Goal: Information Seeking & Learning: Learn about a topic

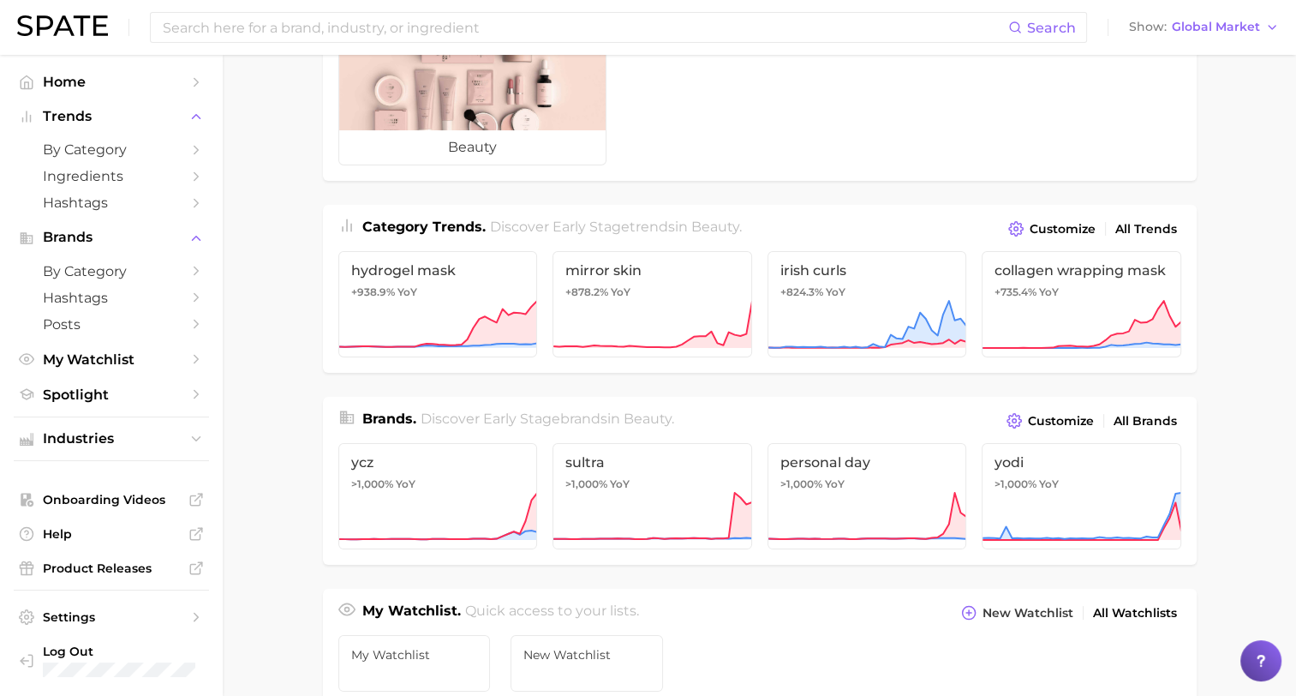
scroll to position [86, 0]
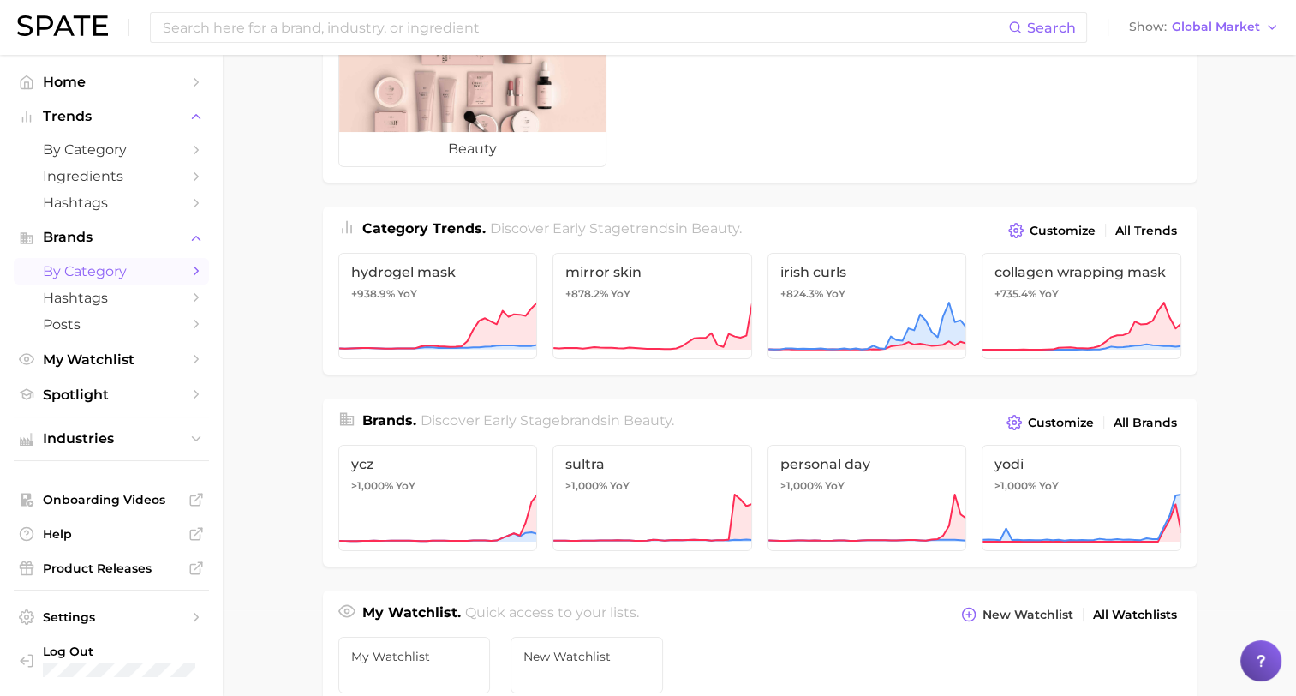
click at [106, 274] on span "by Category" at bounding box center [111, 271] width 137 height 16
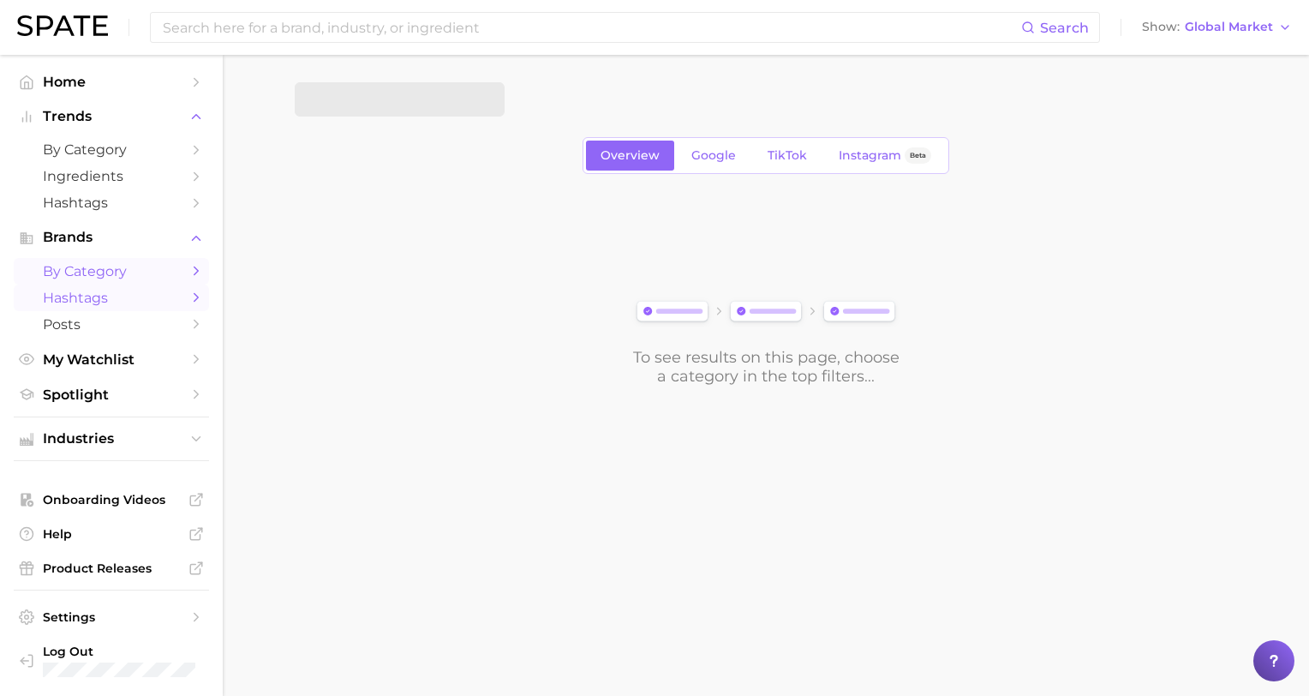
click at [97, 303] on span "Hashtags" at bounding box center [111, 298] width 137 height 16
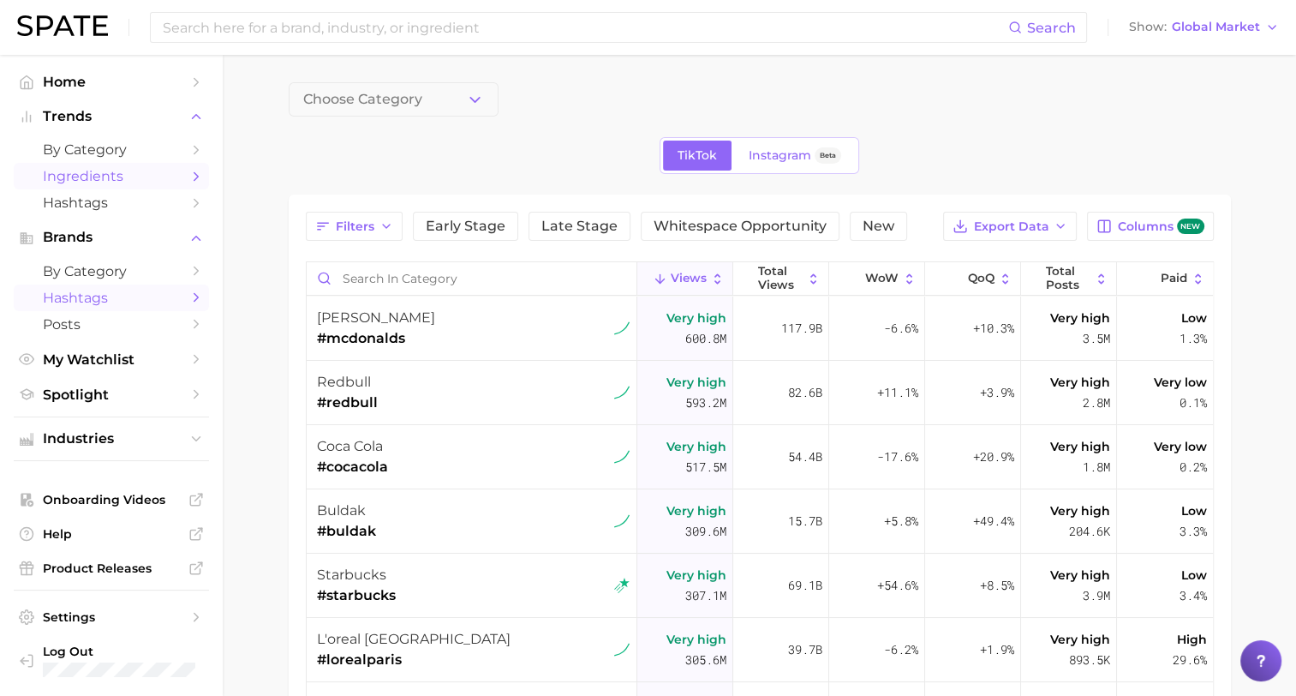
click at [93, 175] on span "Ingredients" at bounding box center [111, 176] width 137 height 16
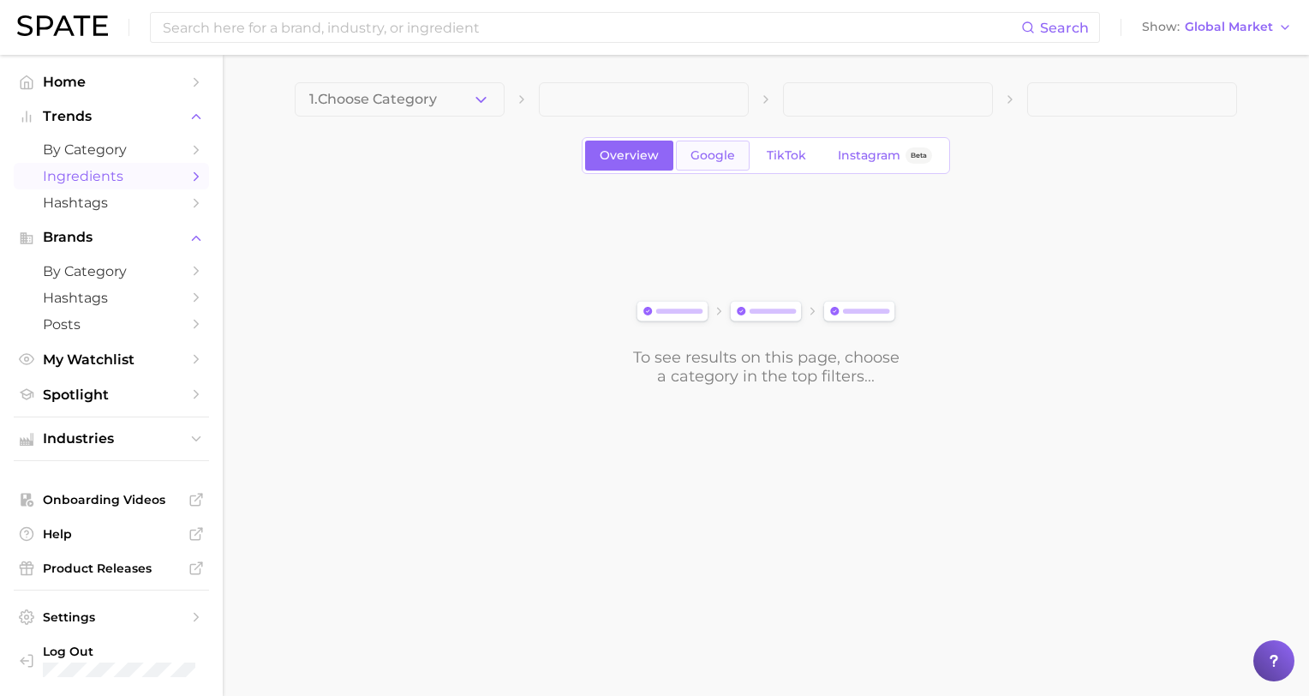
click at [697, 155] on span "Google" at bounding box center [713, 155] width 45 height 15
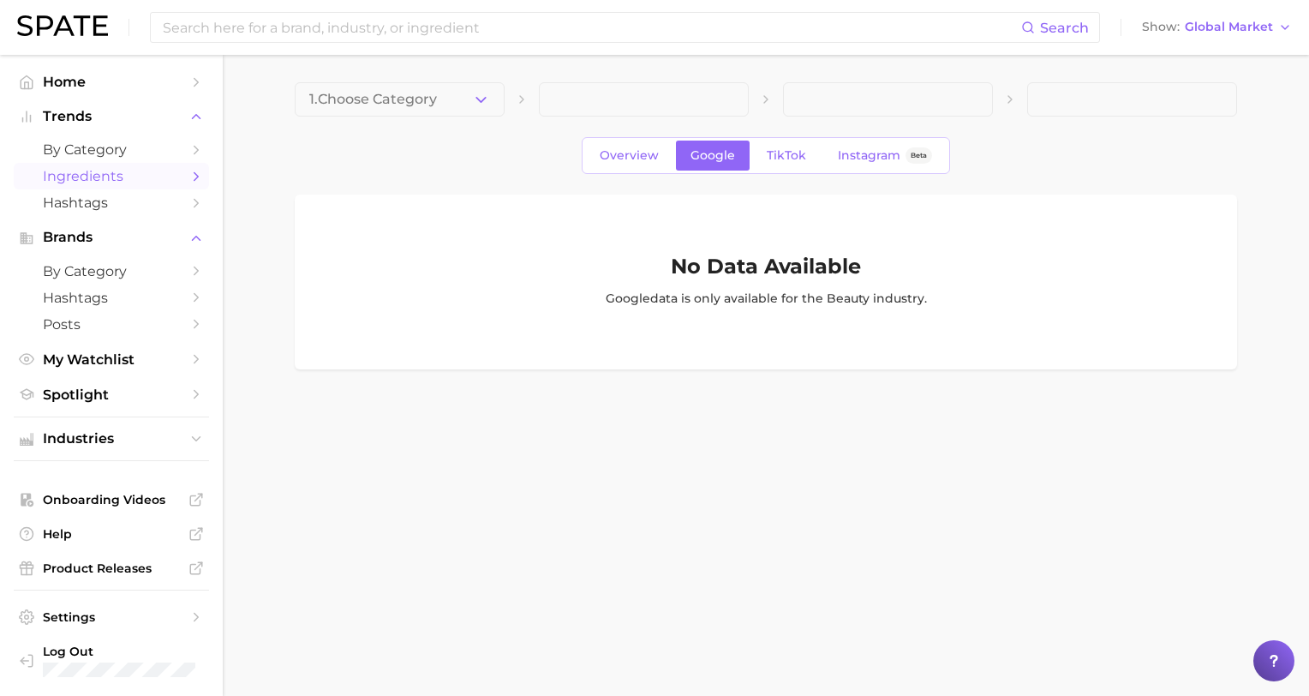
click at [726, 98] on span at bounding box center [644, 99] width 210 height 34
click at [493, 98] on button "1. Choose Category" at bounding box center [400, 99] width 210 height 34
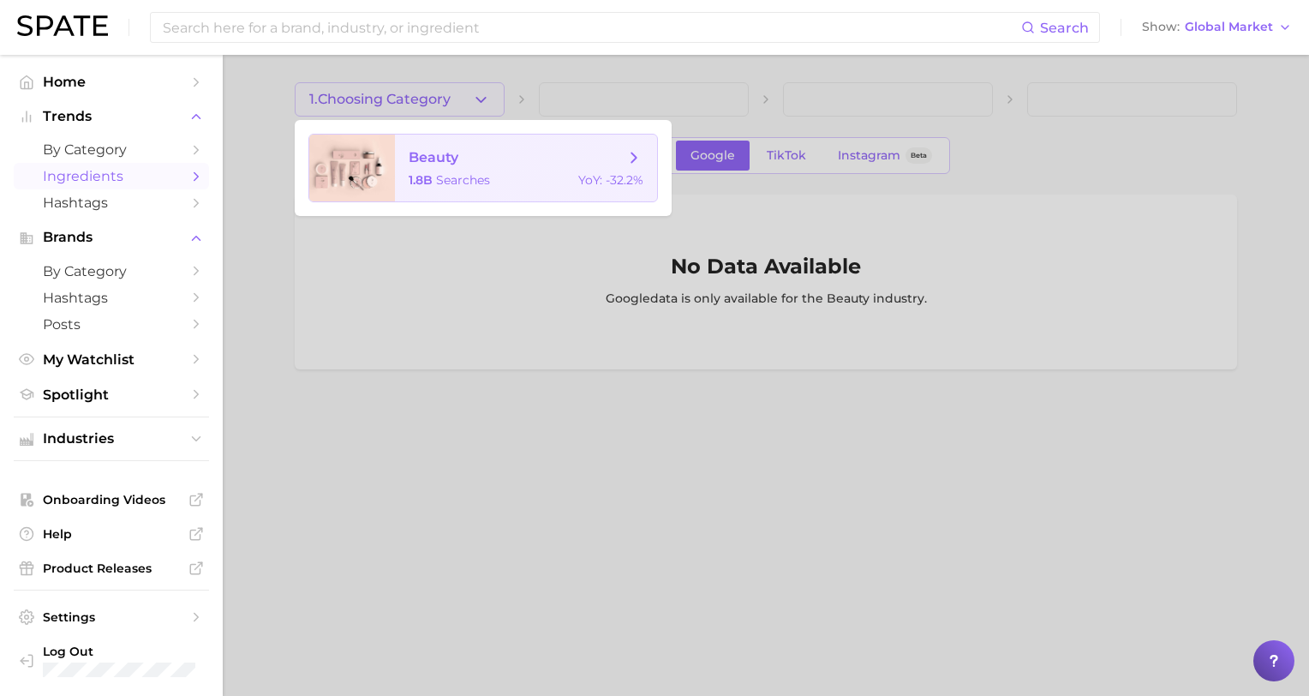
click at [439, 158] on span "beauty" at bounding box center [434, 157] width 50 height 16
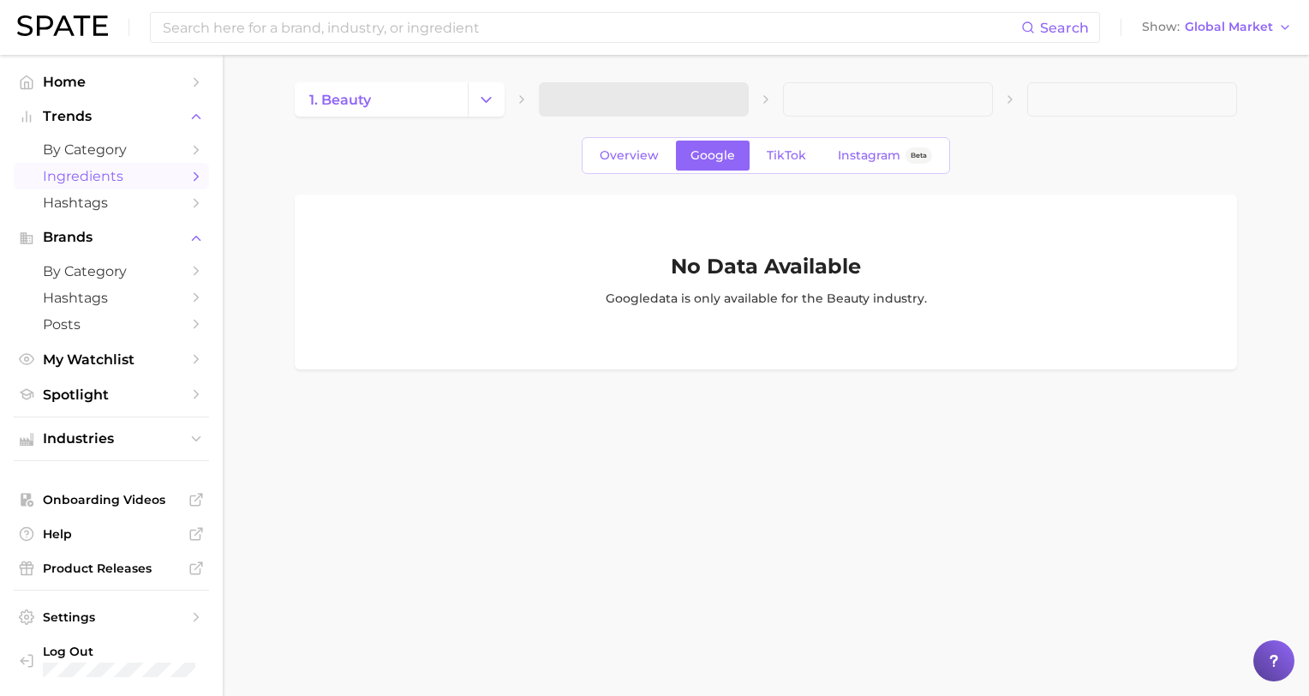
click at [651, 112] on span at bounding box center [644, 99] width 210 height 34
click at [93, 118] on span "Trends" at bounding box center [111, 116] width 137 height 15
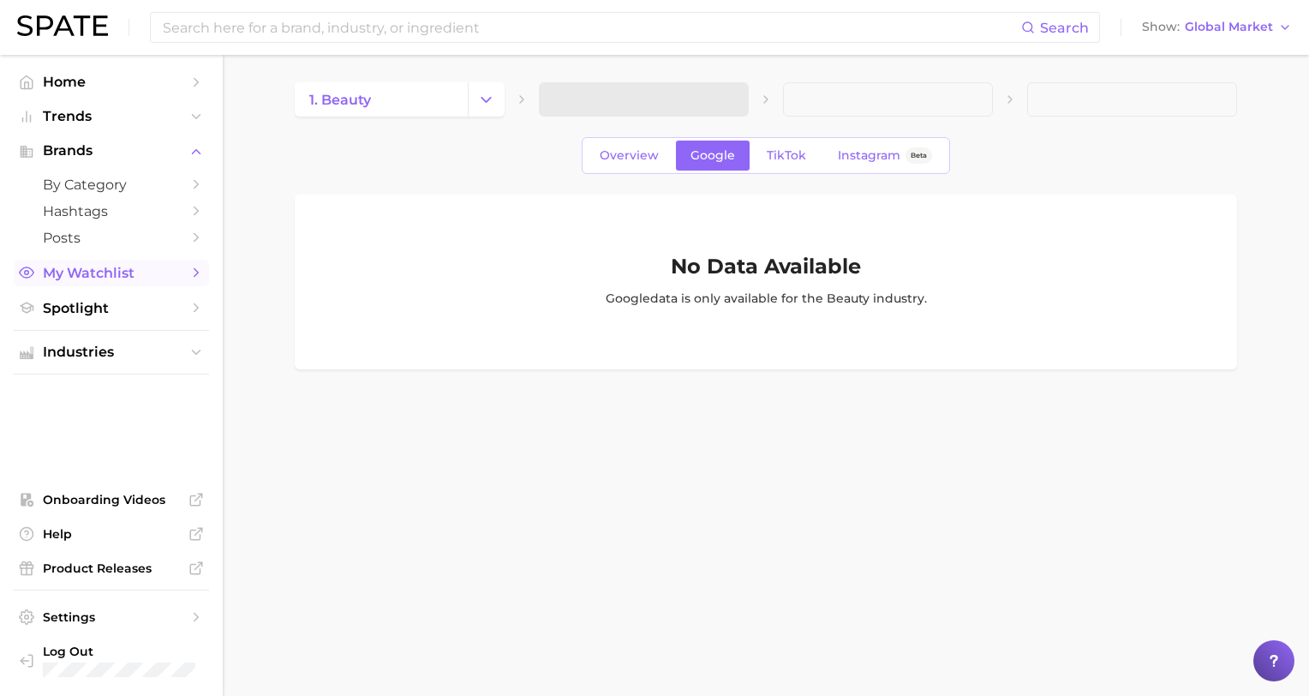
click at [106, 278] on span "My Watchlist" at bounding box center [111, 273] width 137 height 16
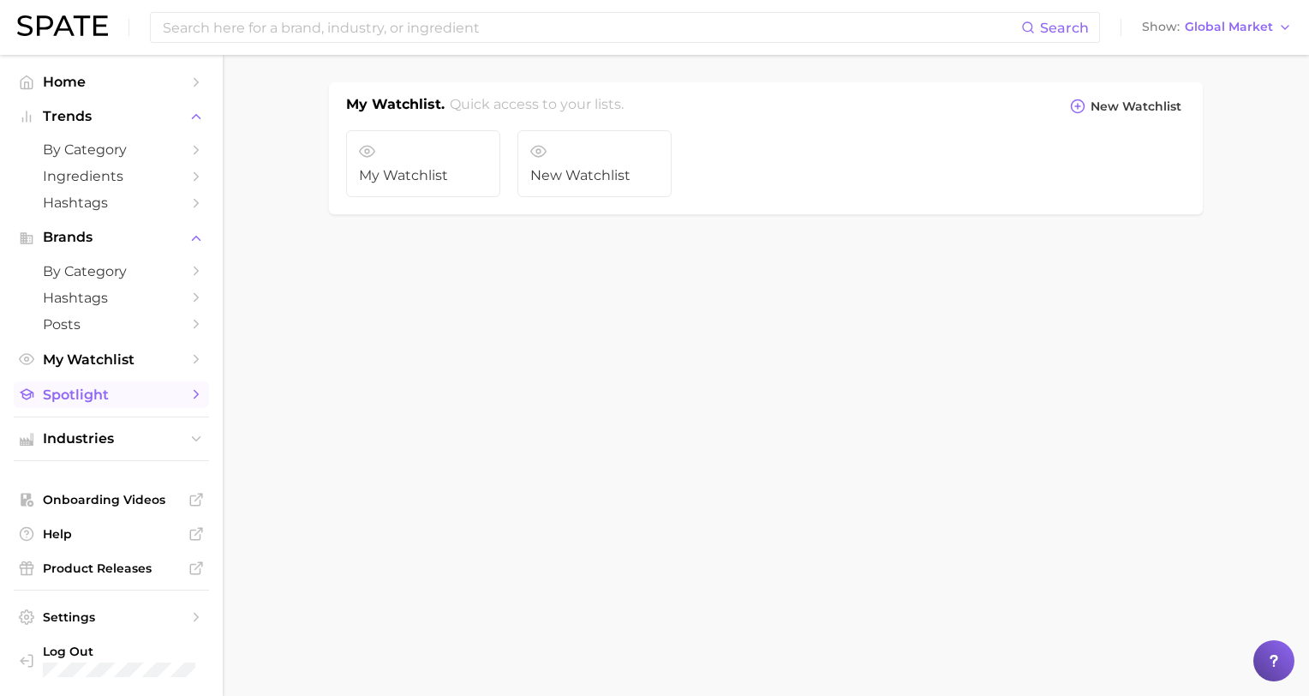
click at [104, 399] on span "Spotlight" at bounding box center [111, 394] width 137 height 16
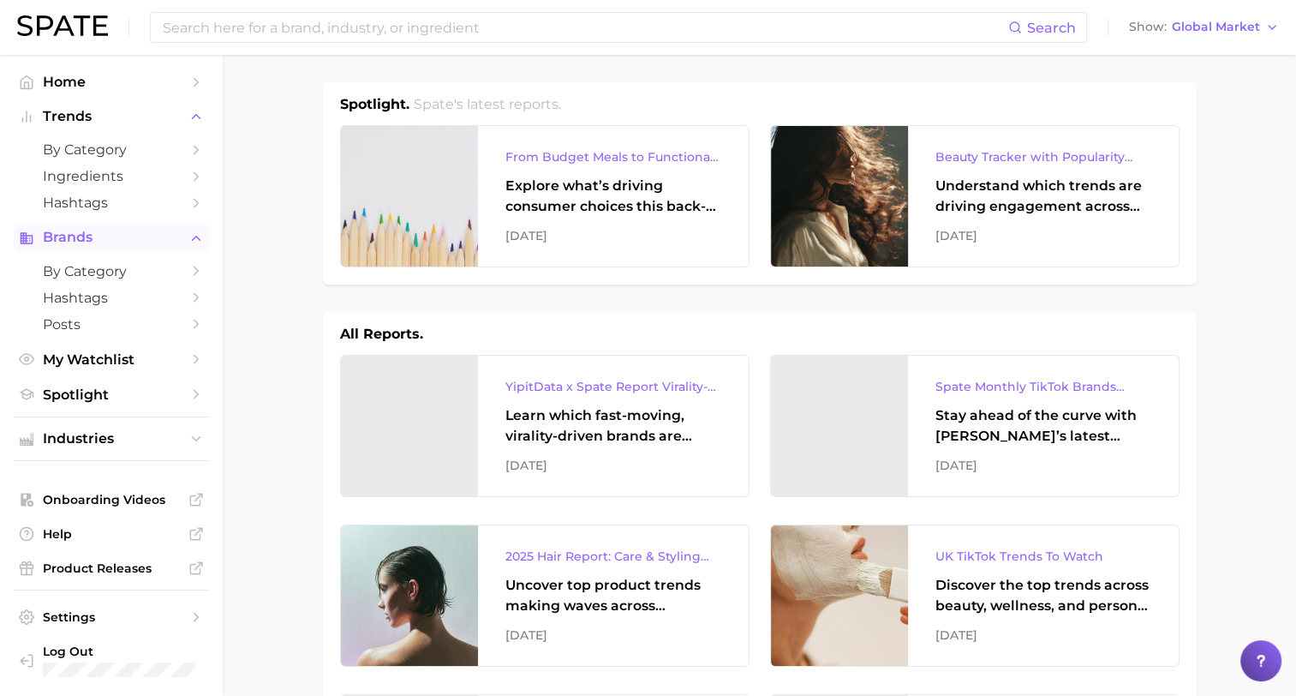
click at [70, 238] on span "Brands" at bounding box center [111, 237] width 137 height 15
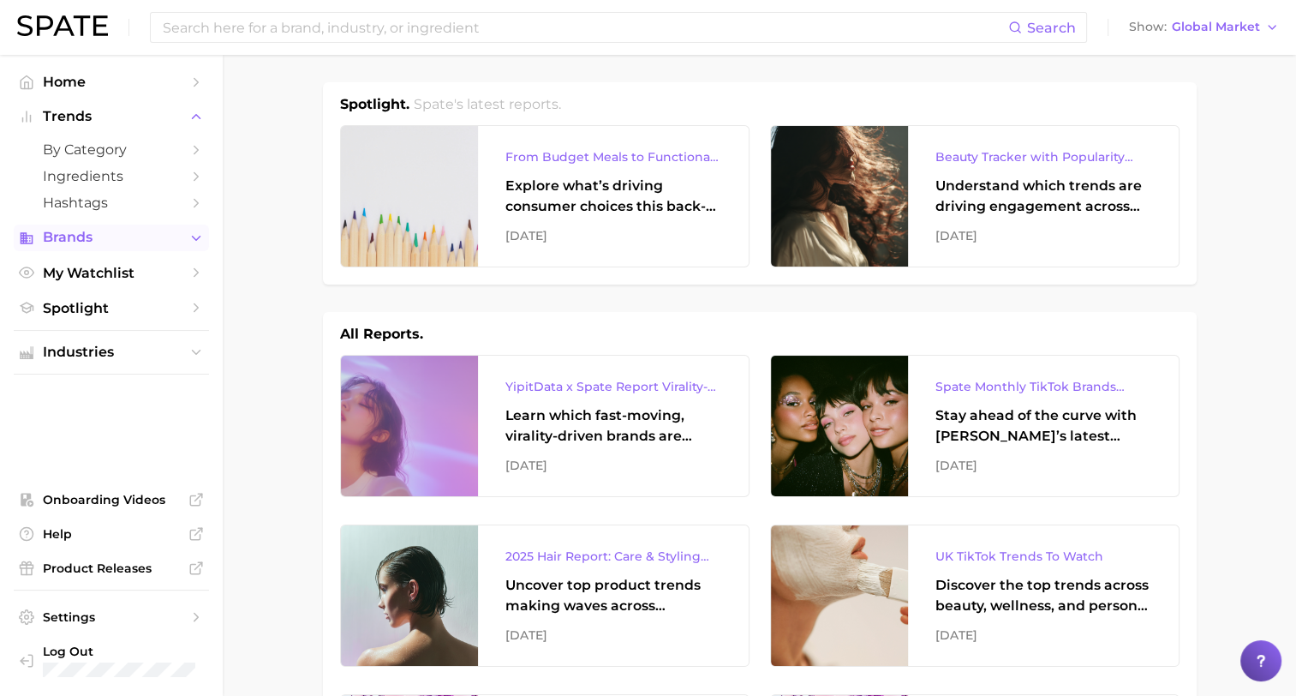
click at [83, 242] on span "Brands" at bounding box center [111, 237] width 137 height 15
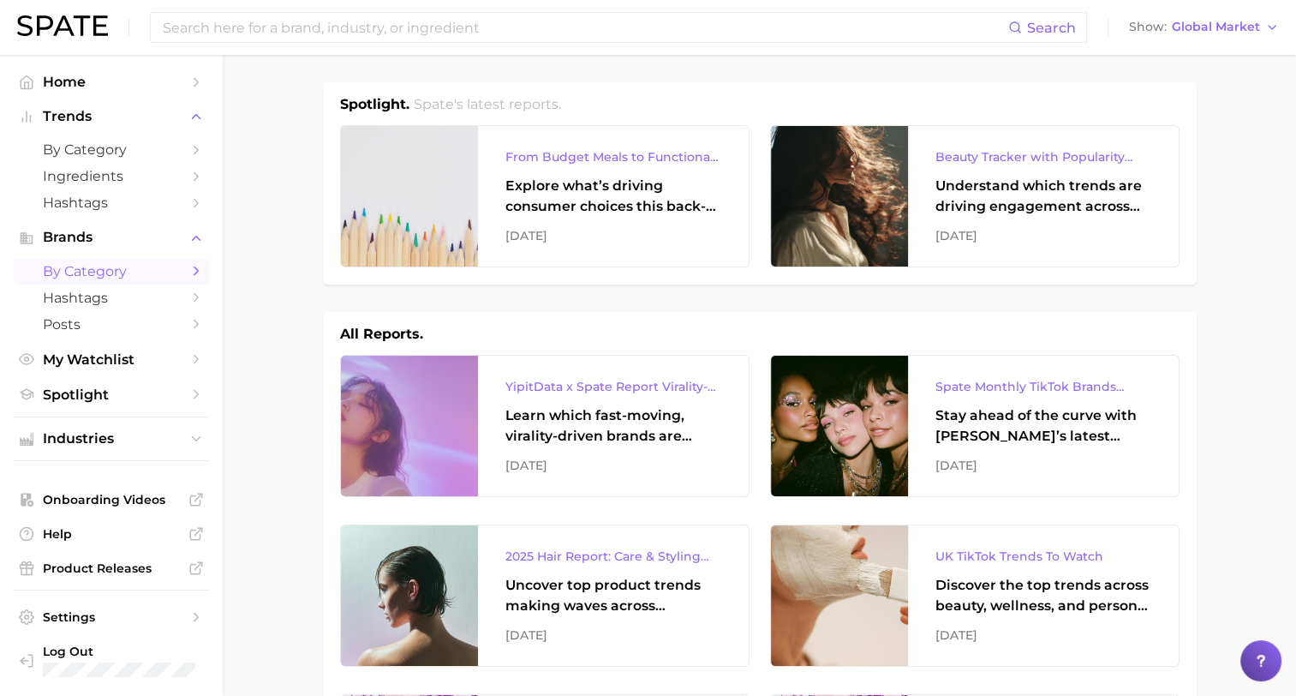
click at [81, 275] on span "by Category" at bounding box center [111, 271] width 137 height 16
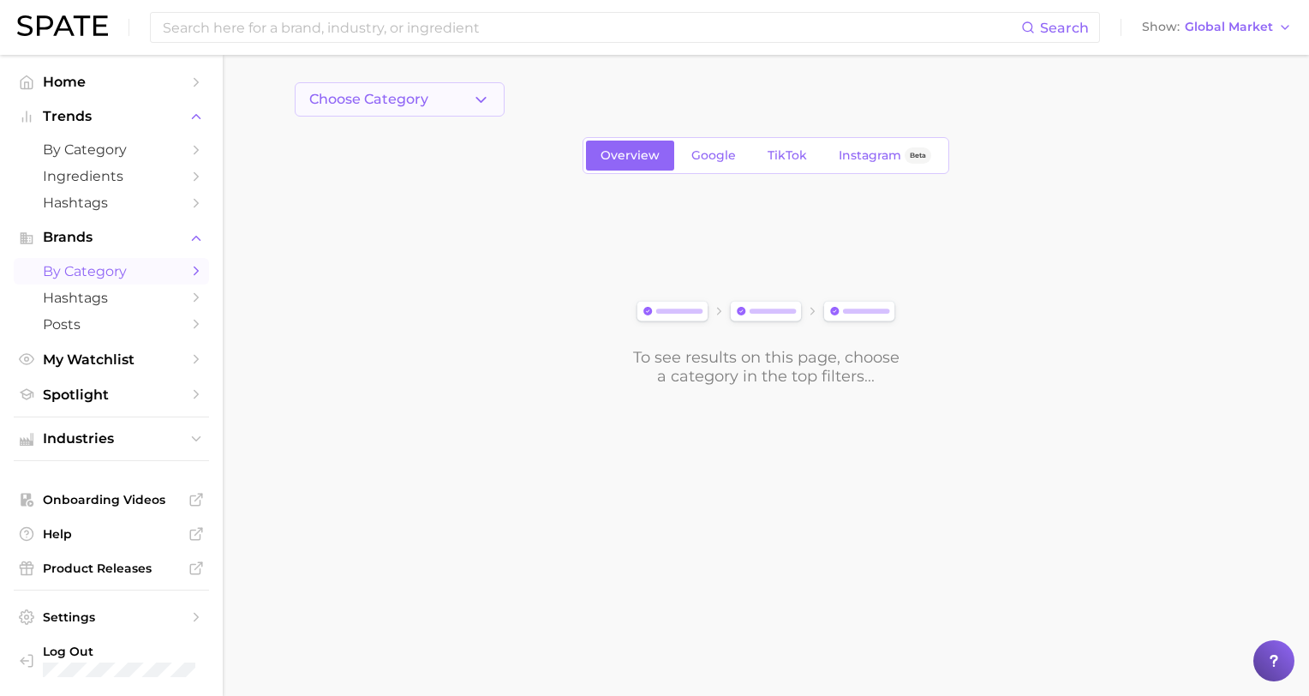
click at [489, 101] on icon "button" at bounding box center [481, 100] width 18 height 18
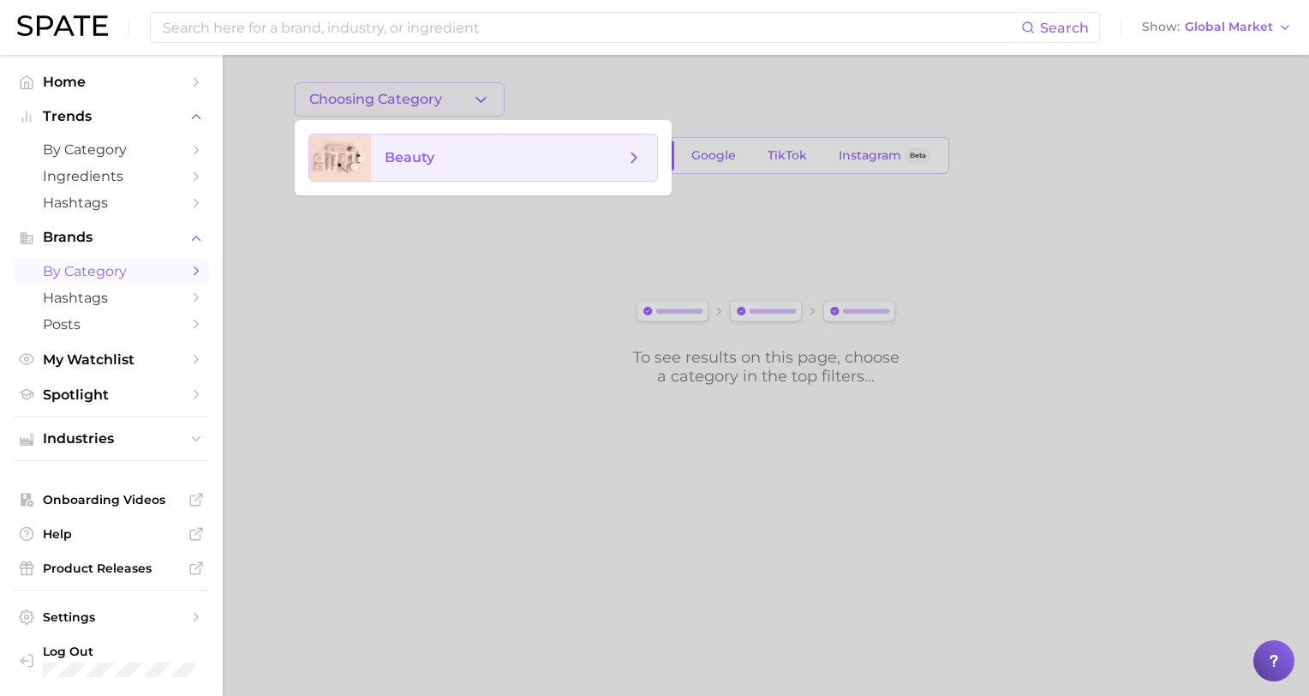
click at [401, 152] on span "beauty" at bounding box center [410, 157] width 50 height 16
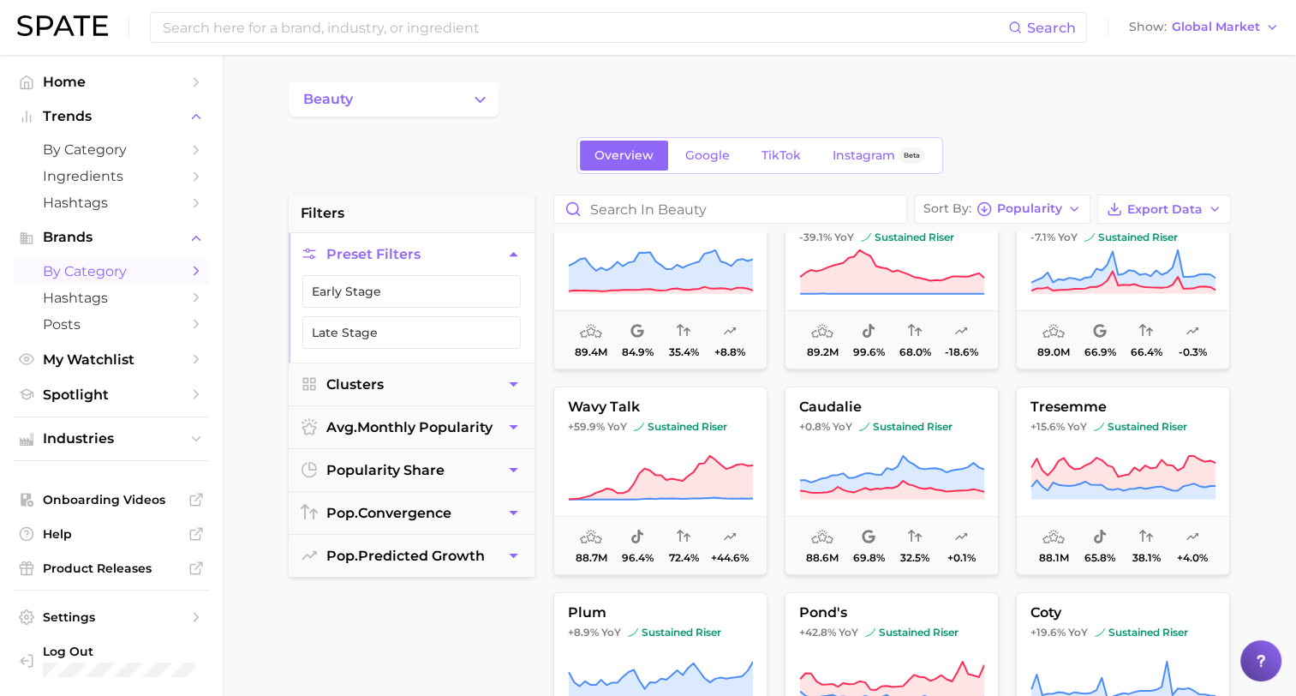
scroll to position [5826, 0]
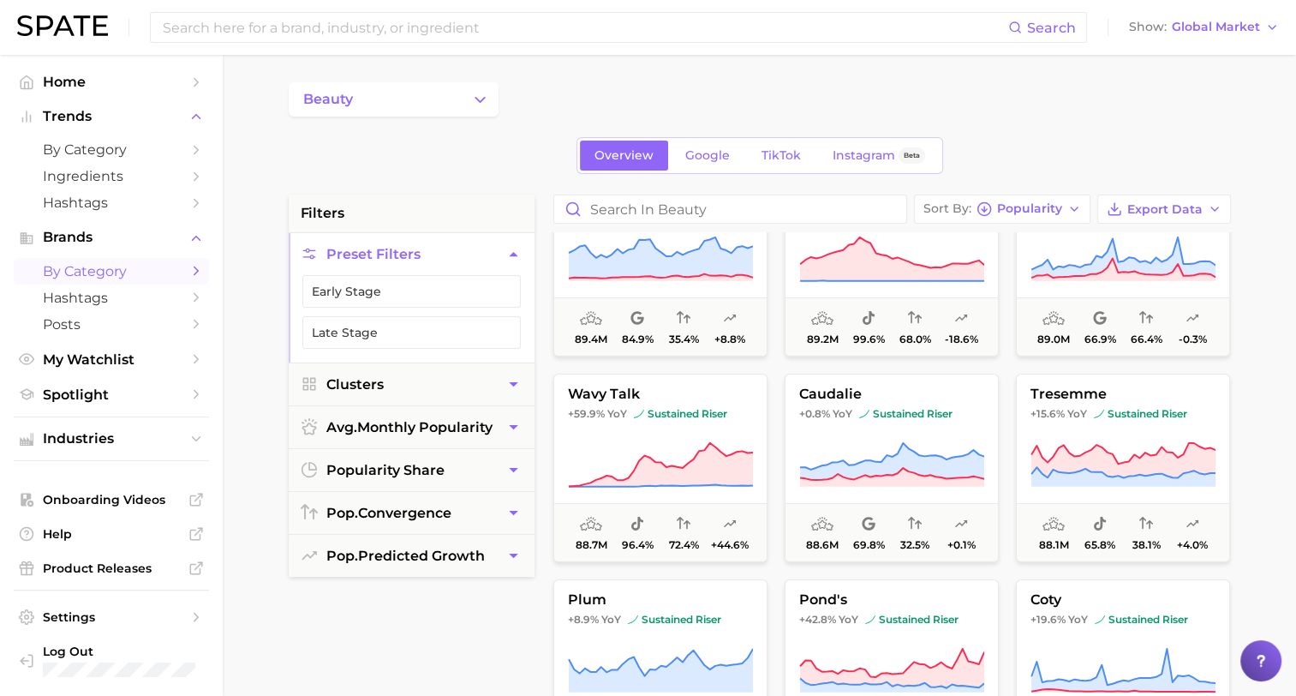
click at [21, 27] on img at bounding box center [62, 25] width 91 height 21
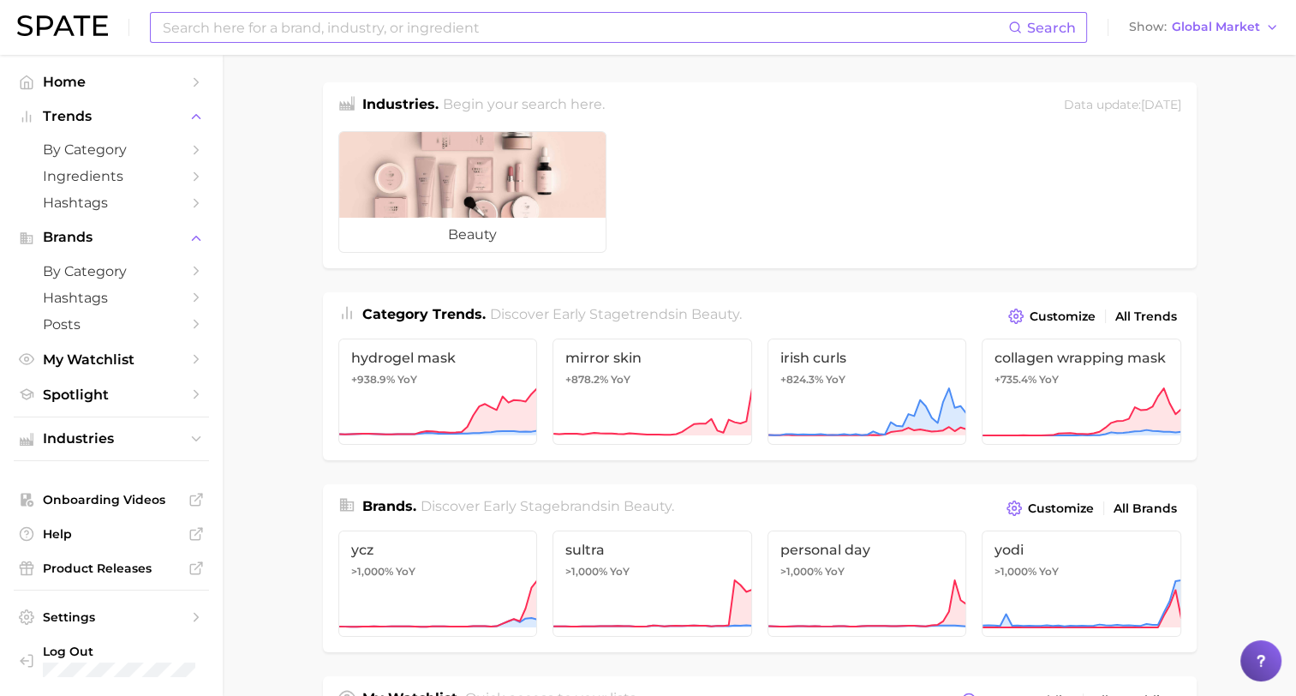
click at [643, 31] on input at bounding box center [584, 27] width 847 height 29
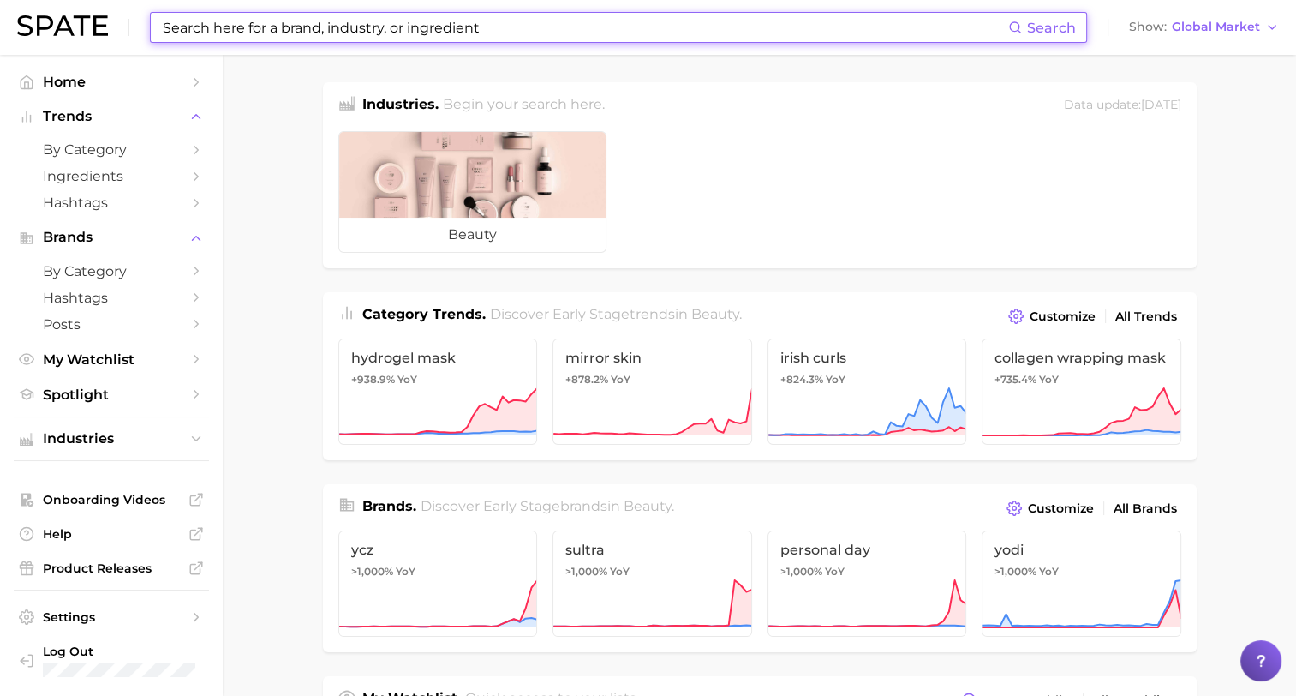
click at [411, 26] on input at bounding box center [584, 27] width 847 height 29
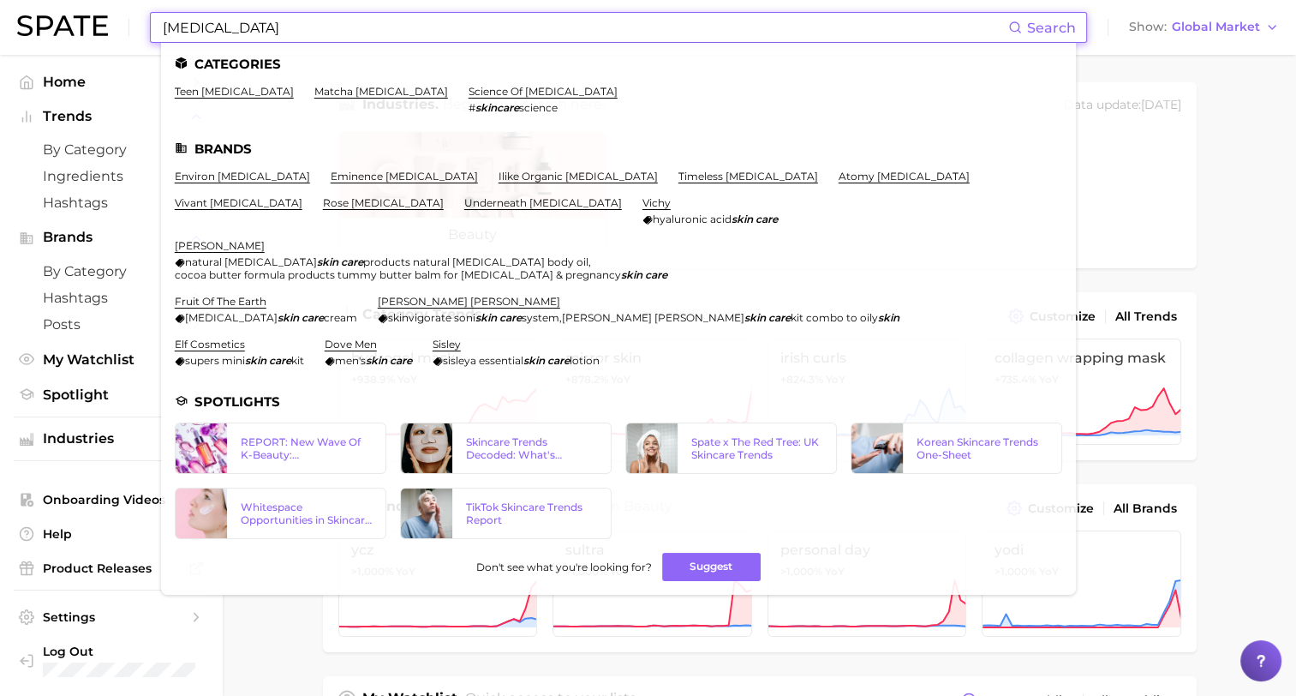
type input "[MEDICAL_DATA]"
click at [1066, 29] on span "Search" at bounding box center [1051, 28] width 49 height 16
click at [469, 96] on link "science of [MEDICAL_DATA]" at bounding box center [543, 91] width 149 height 13
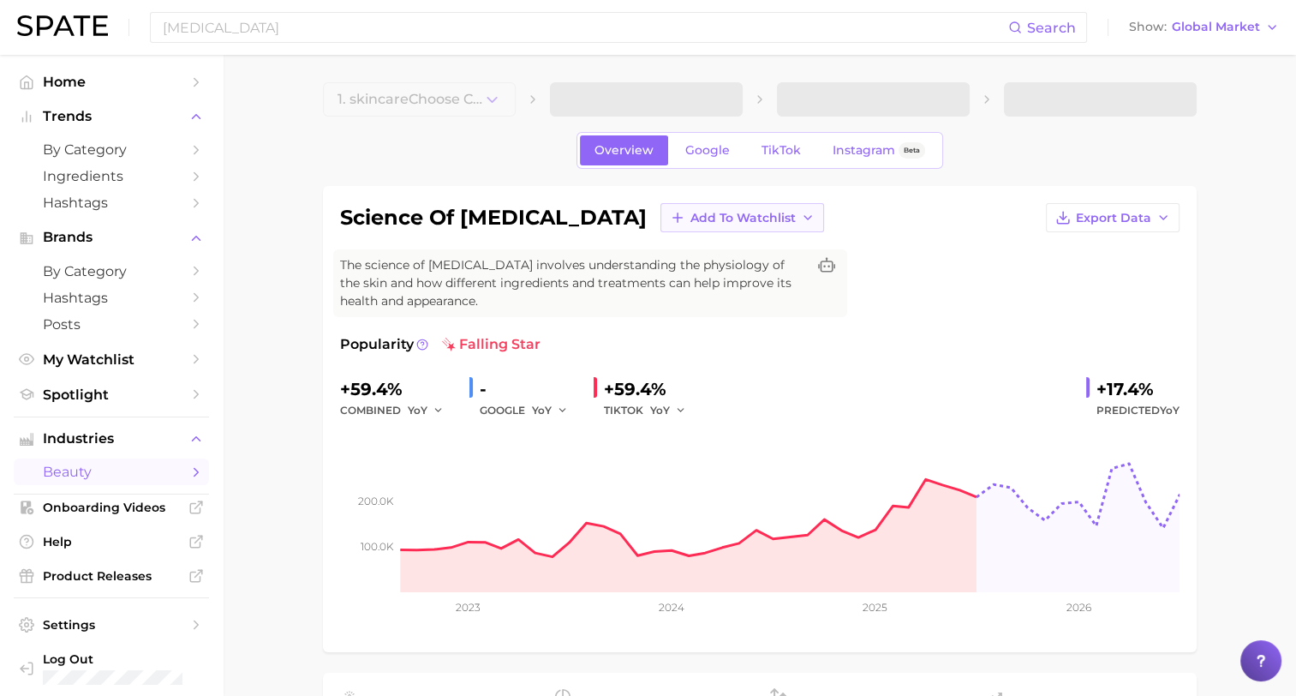
click at [714, 221] on button "Add to Watchlist" at bounding box center [743, 217] width 164 height 29
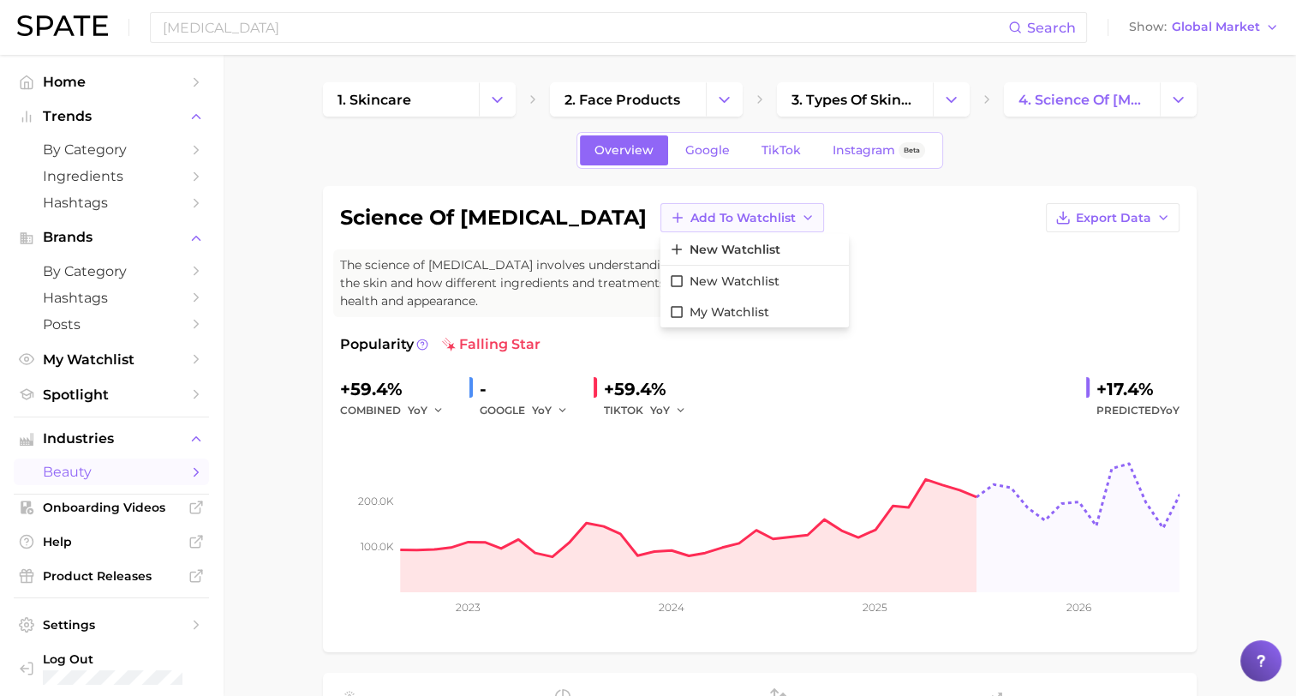
click at [714, 221] on button "Add to Watchlist" at bounding box center [743, 217] width 164 height 29
click at [1019, 311] on div "science of [MEDICAL_DATA] Add to Watchlist Export Data The science of [MEDICAL_…" at bounding box center [760, 419] width 840 height 432
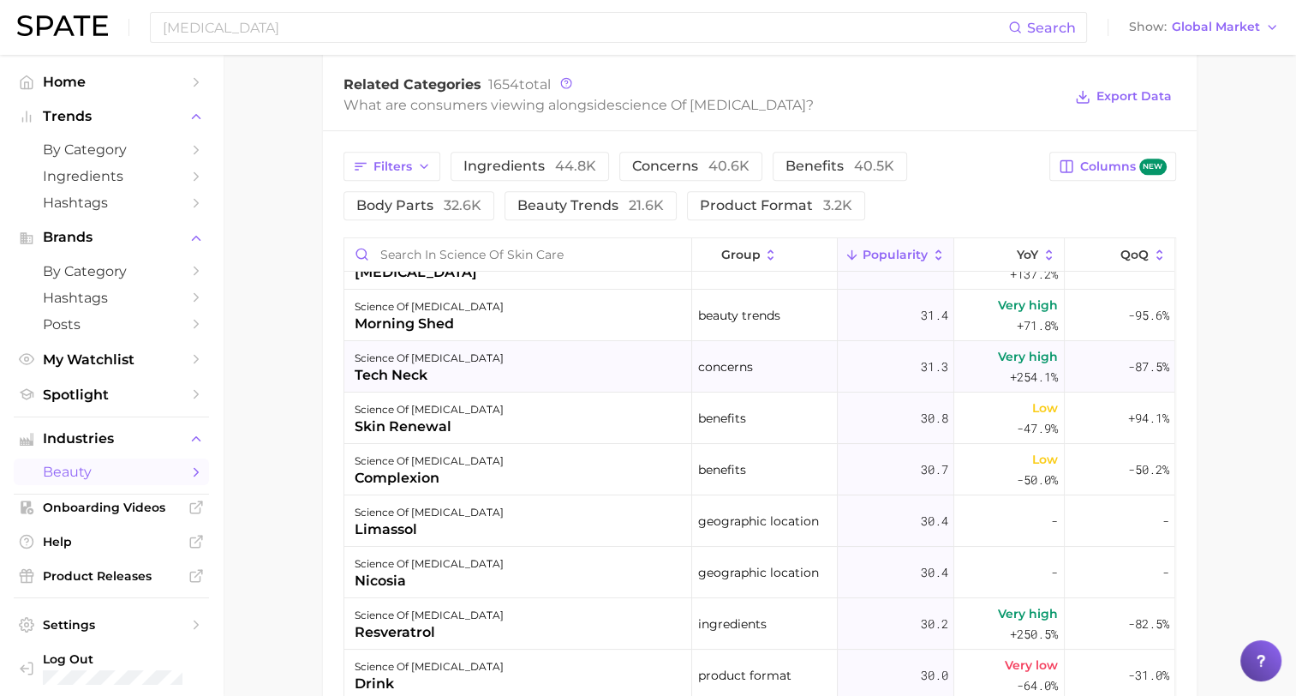
scroll to position [13279, 0]
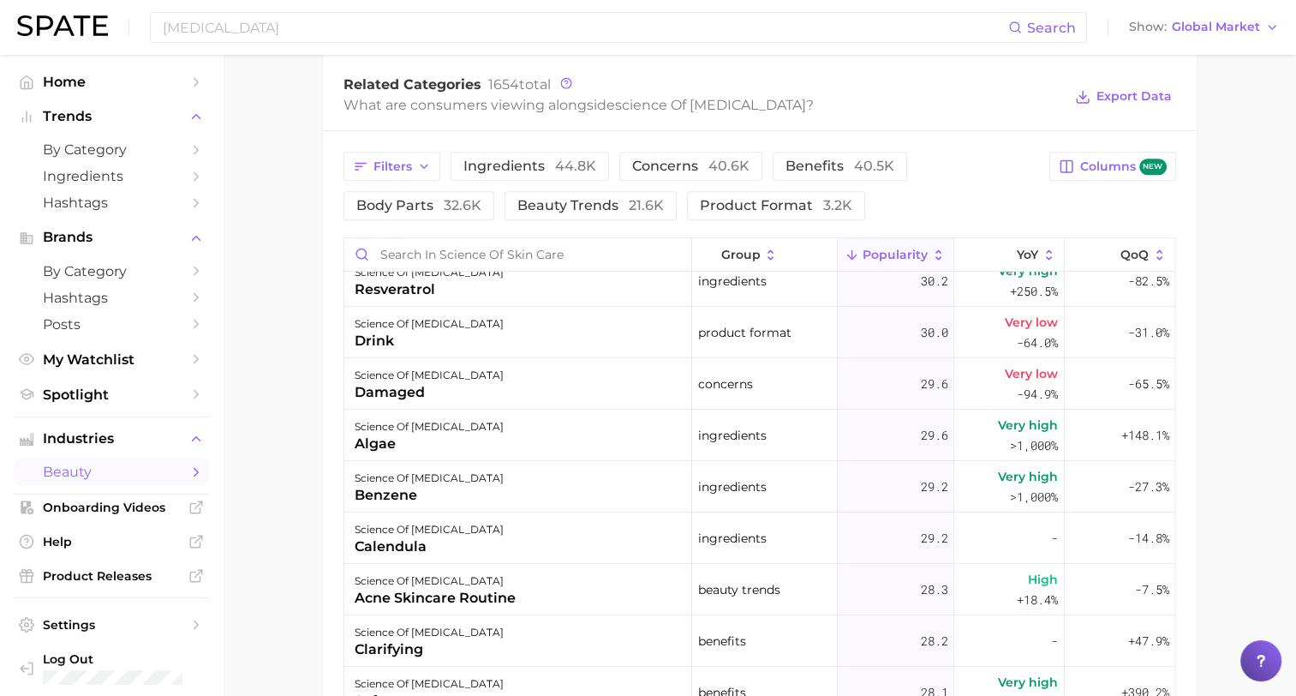
click at [58, 33] on img at bounding box center [62, 25] width 91 height 21
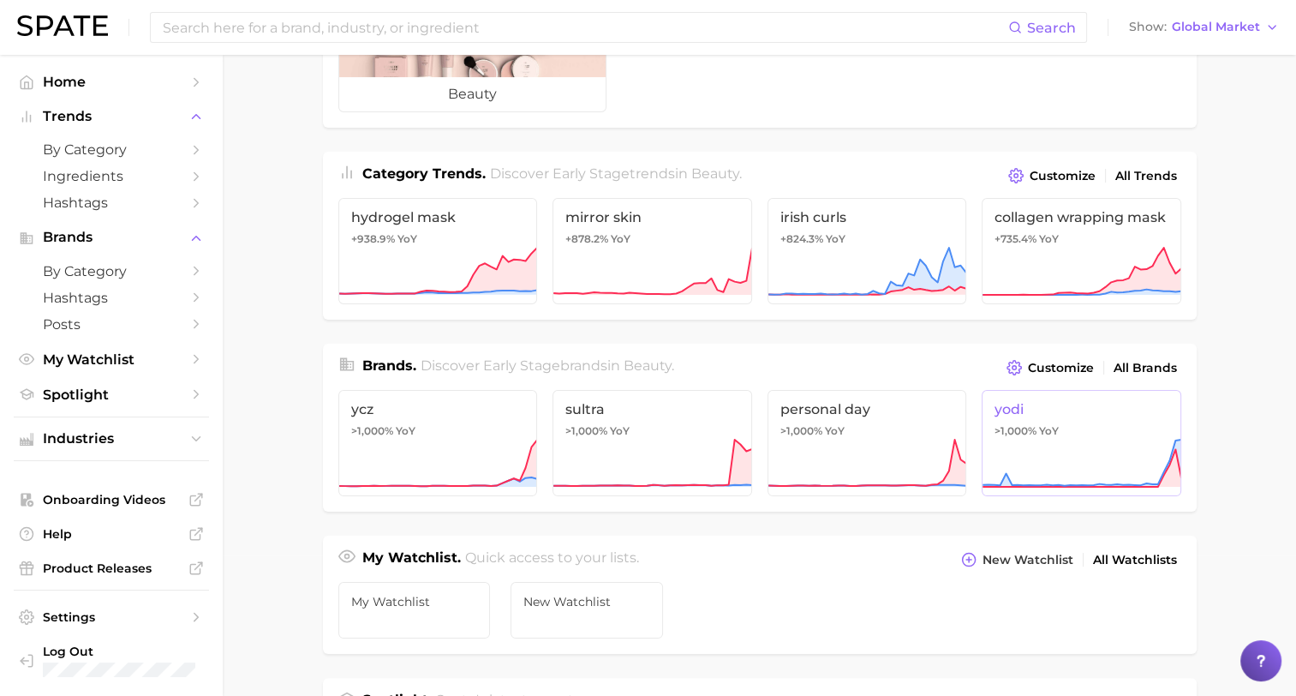
scroll to position [171, 0]
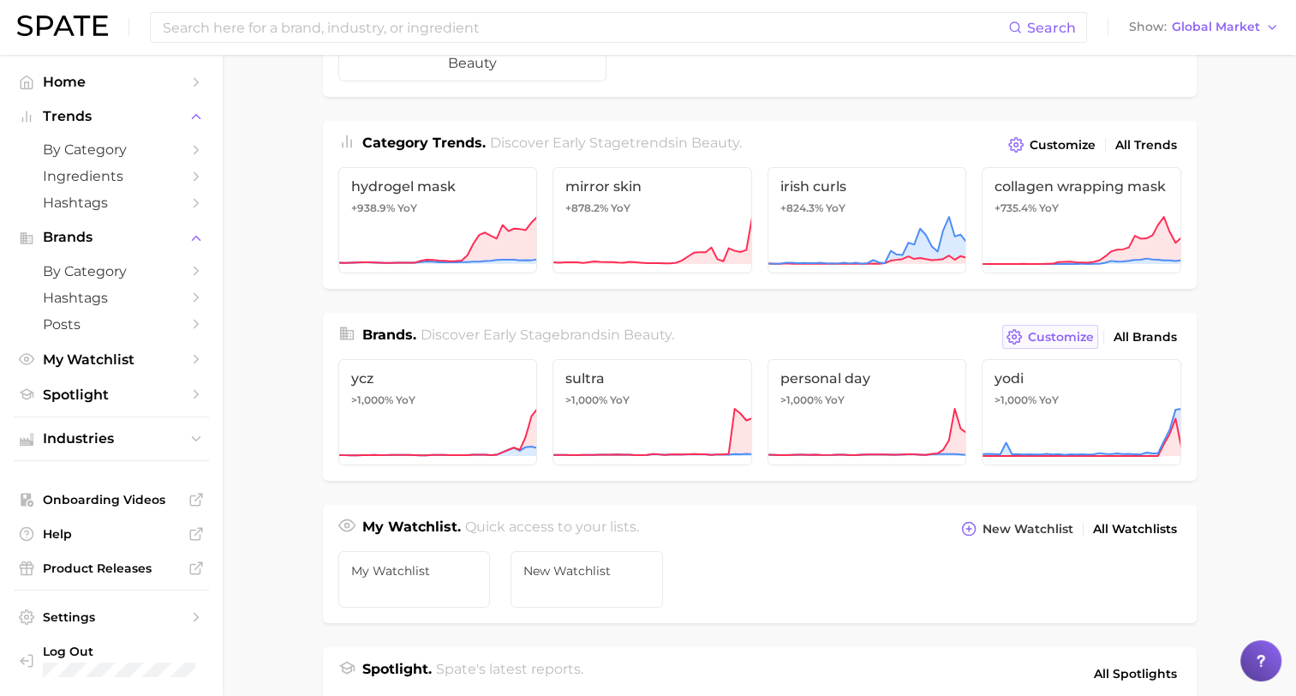
click at [1061, 343] on button "Customize" at bounding box center [1049, 337] width 95 height 24
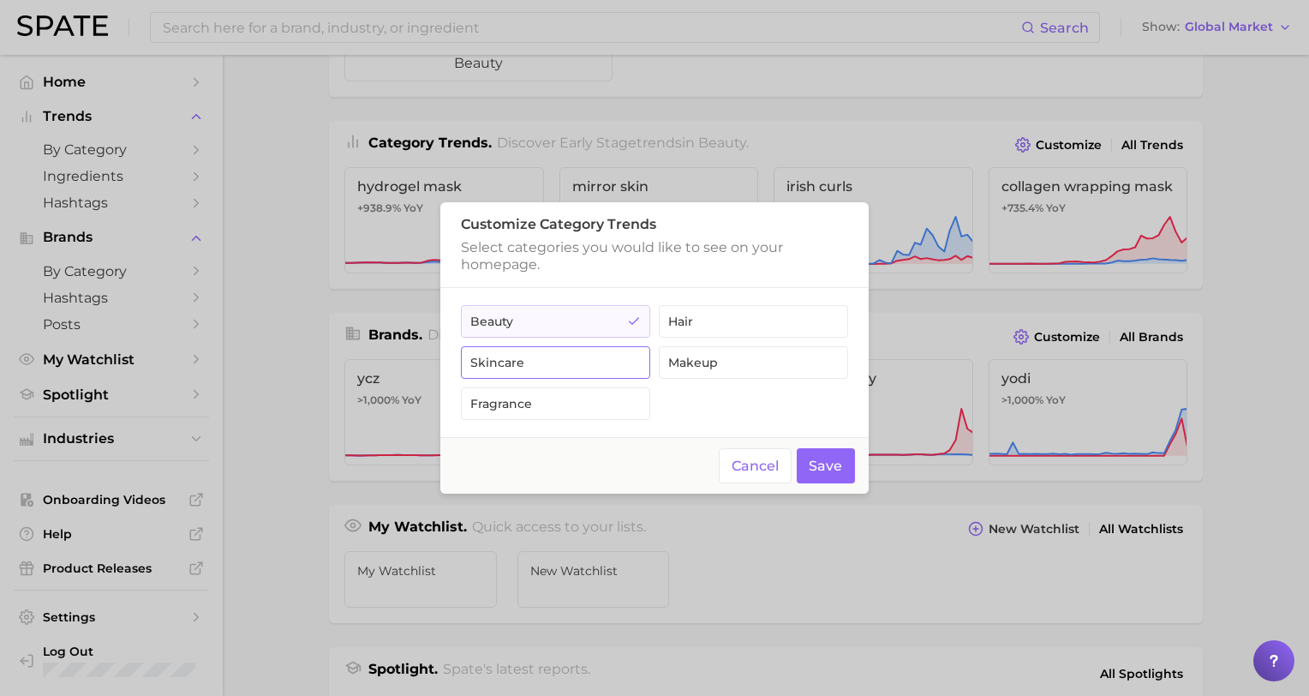
click at [600, 365] on button "skincare" at bounding box center [555, 362] width 189 height 33
click at [828, 469] on button "Save" at bounding box center [826, 465] width 59 height 35
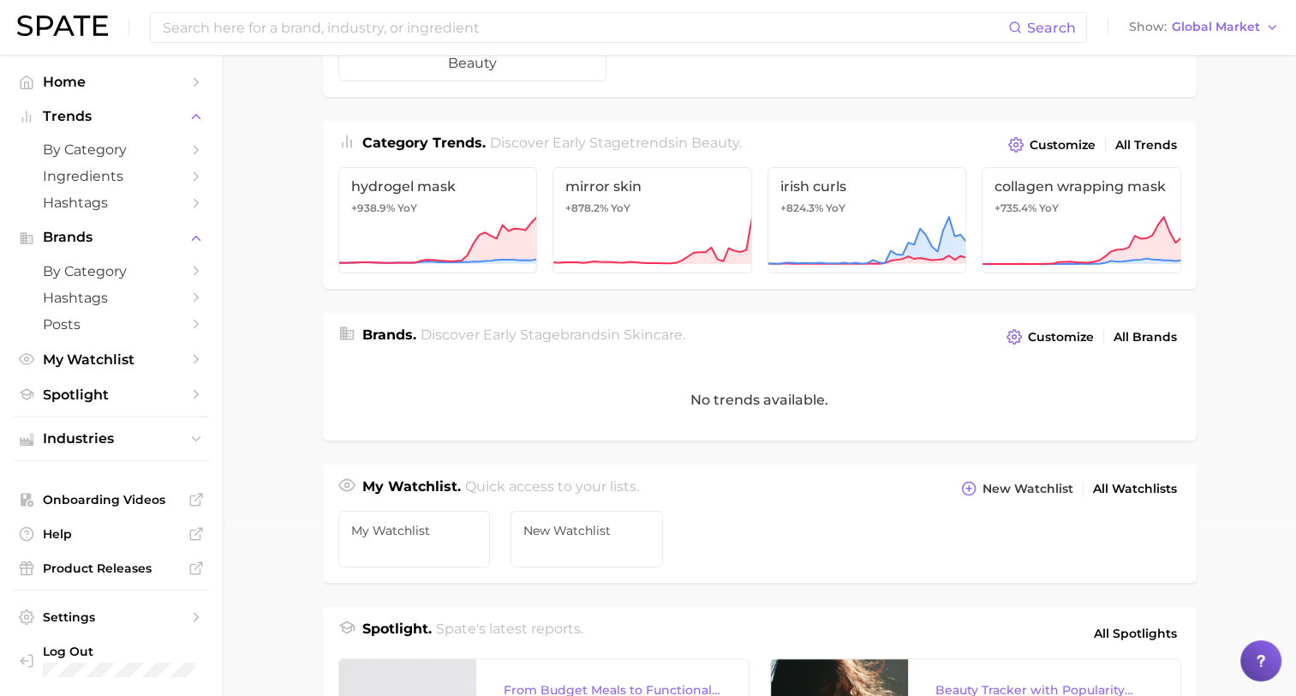
click at [778, 404] on div "No trends available." at bounding box center [760, 399] width 874 height 81
click at [1067, 335] on span "Customize" at bounding box center [1061, 337] width 66 height 15
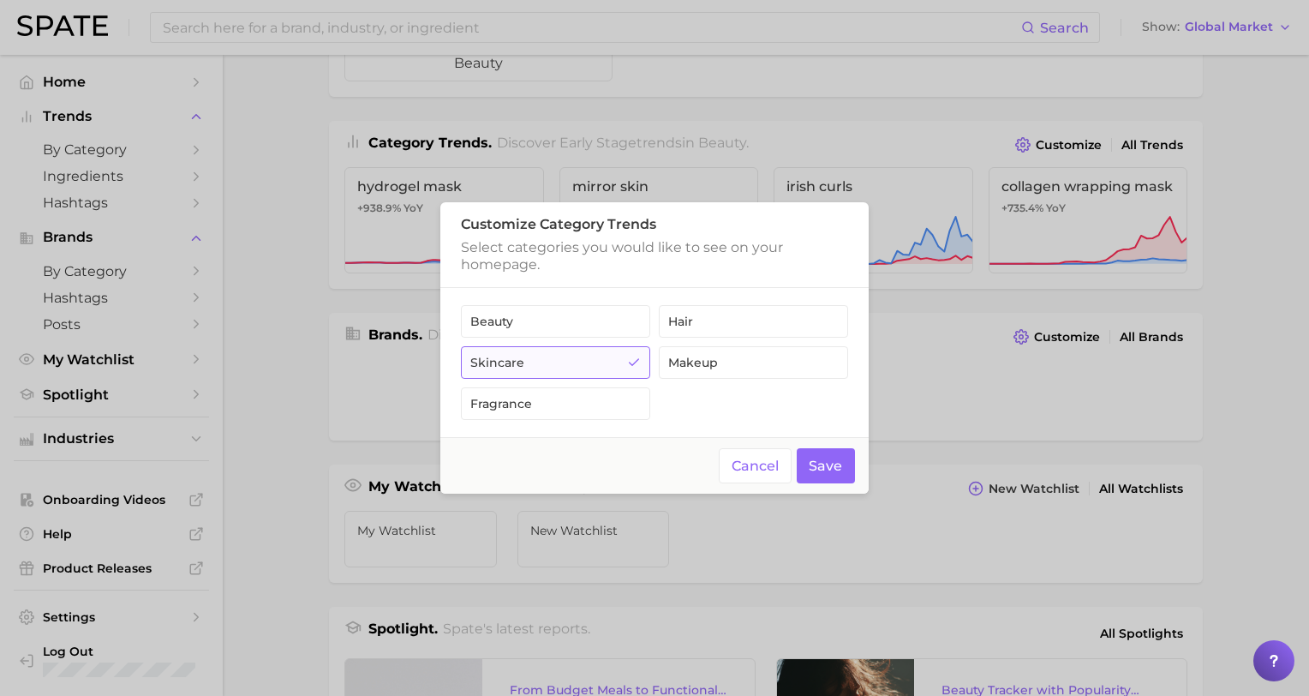
click at [634, 362] on icon "button" at bounding box center [634, 363] width 14 height 14
click at [744, 322] on button "hair" at bounding box center [753, 321] width 189 height 33
click at [840, 476] on button "Save" at bounding box center [826, 465] width 59 height 35
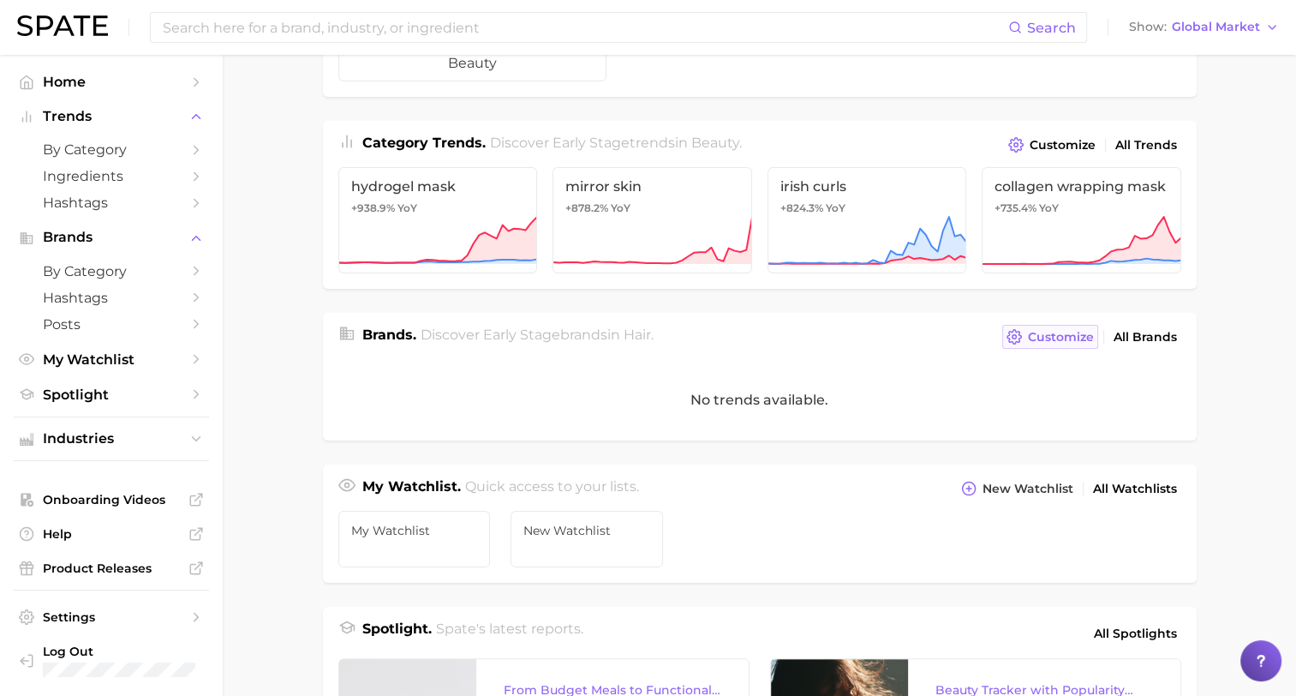
click at [1045, 338] on span "Customize" at bounding box center [1061, 337] width 66 height 15
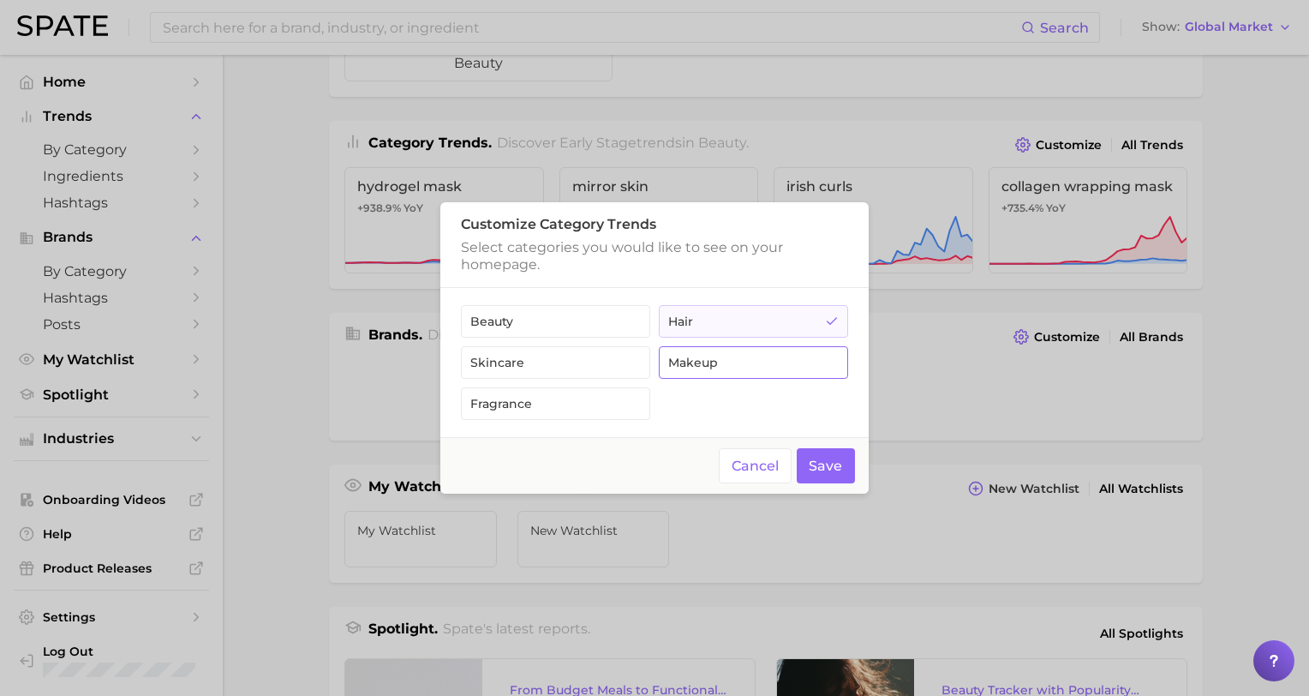
click at [714, 368] on button "makeup" at bounding box center [753, 362] width 189 height 33
click at [821, 463] on button "Save" at bounding box center [826, 465] width 59 height 35
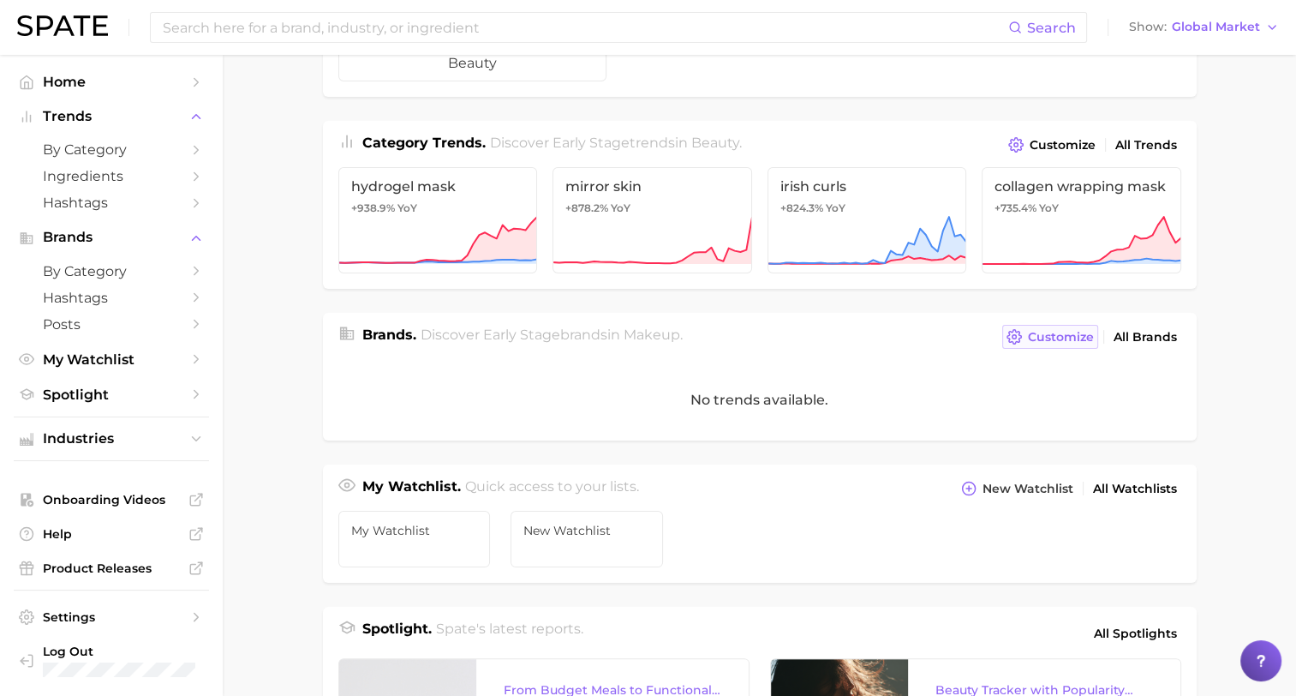
click at [1090, 336] on span "Customize" at bounding box center [1061, 337] width 66 height 15
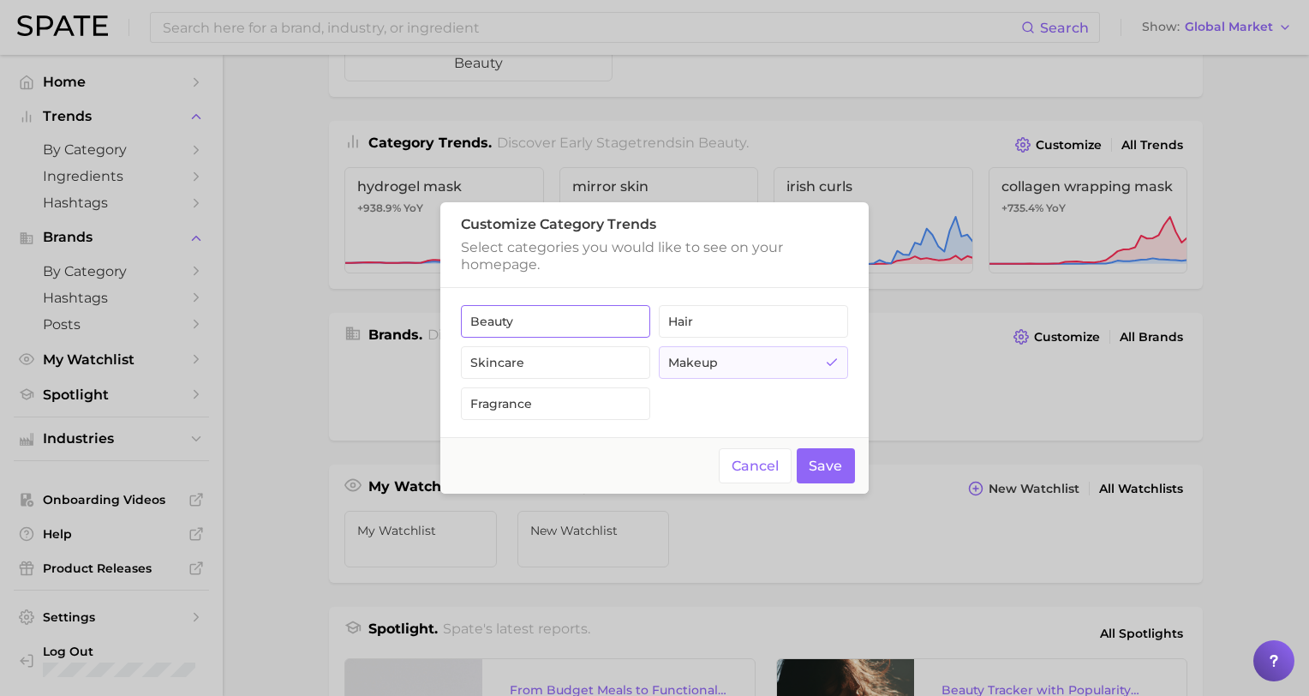
click at [586, 322] on button "beauty" at bounding box center [555, 321] width 189 height 33
click at [828, 470] on button "Save" at bounding box center [826, 465] width 59 height 35
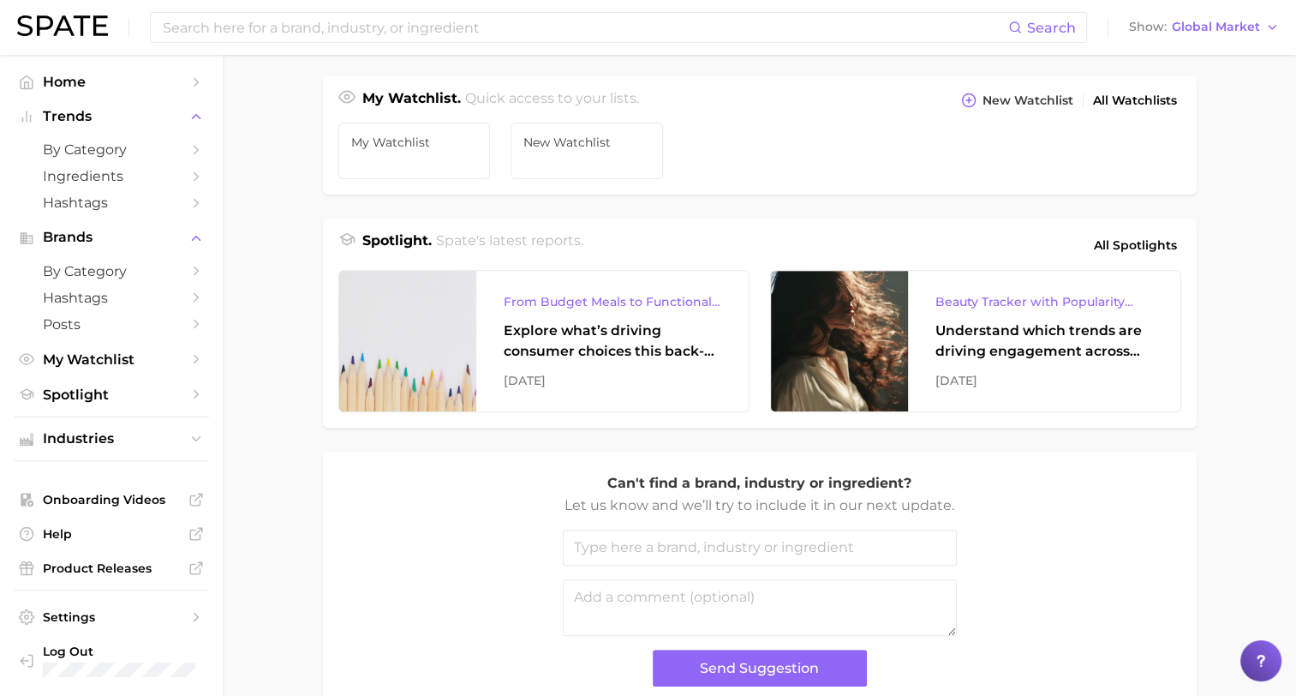
scroll to position [692, 0]
